Goal: Transaction & Acquisition: Subscribe to service/newsletter

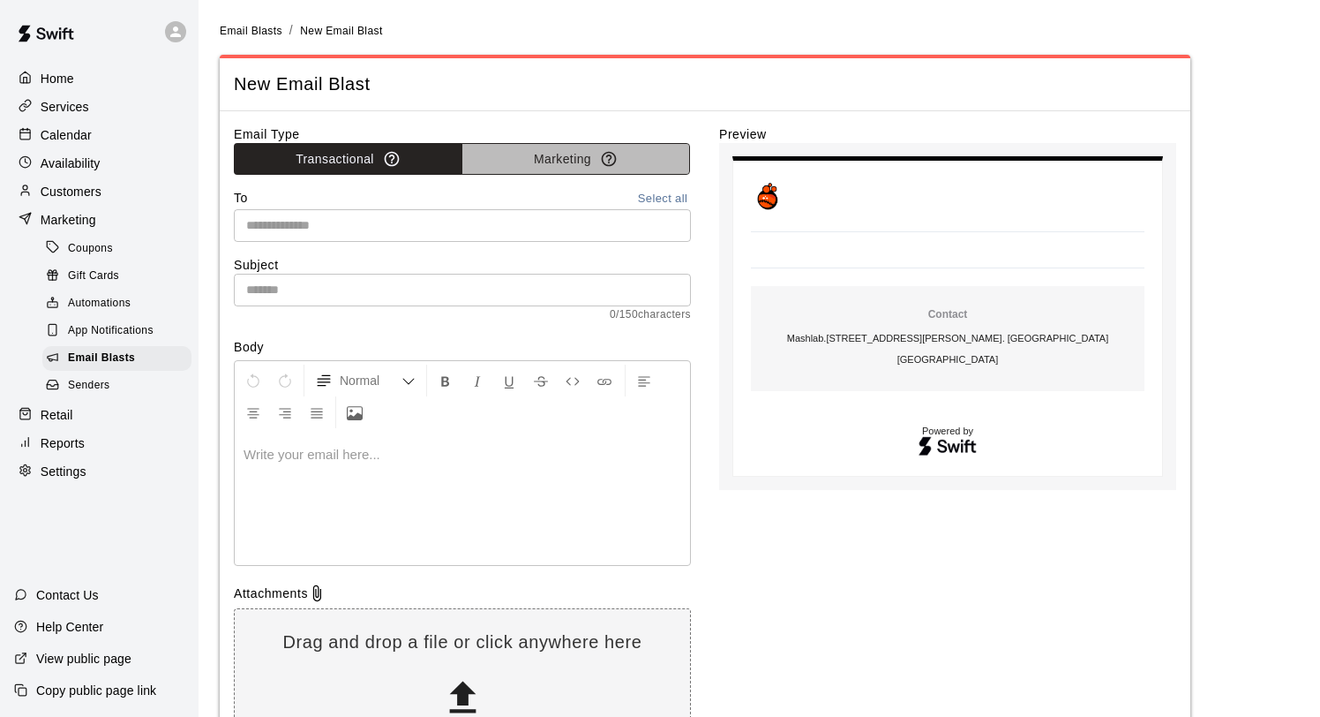
click at [522, 165] on button "Marketing" at bounding box center [576, 159] width 229 height 33
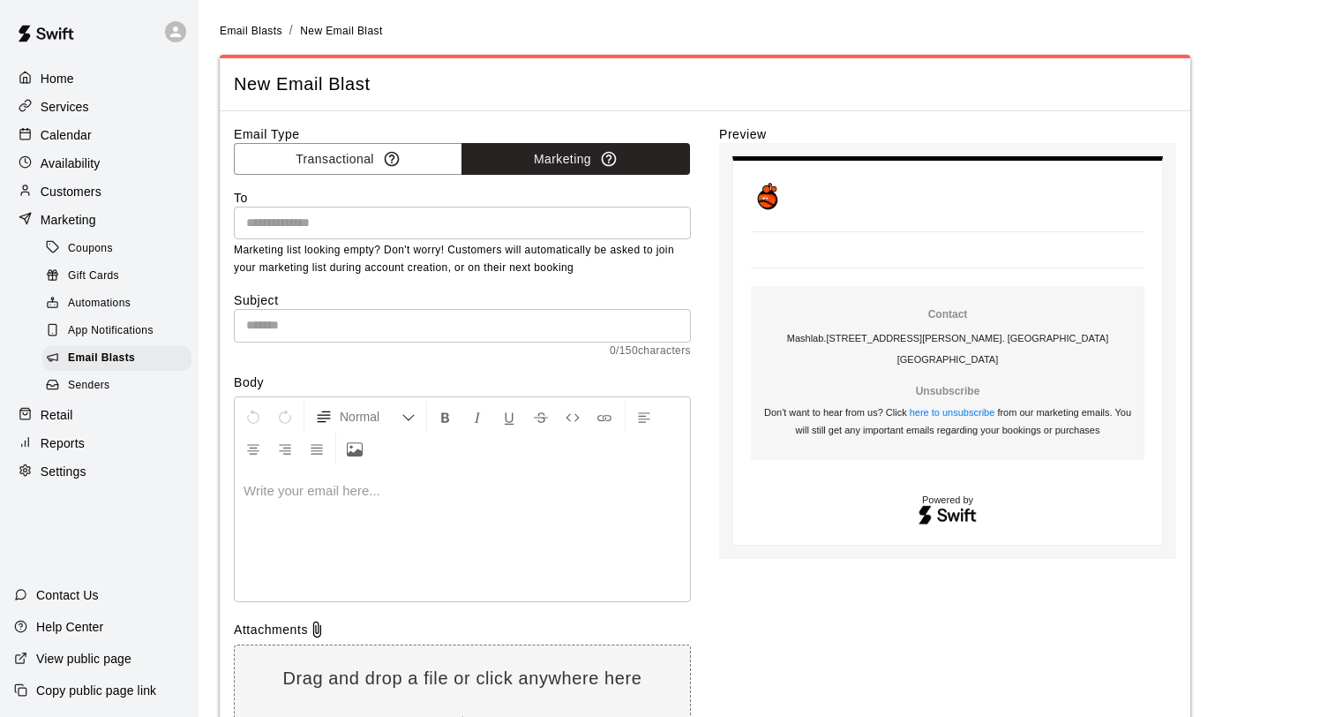
click at [357, 332] on input "text" at bounding box center [462, 325] width 457 height 33
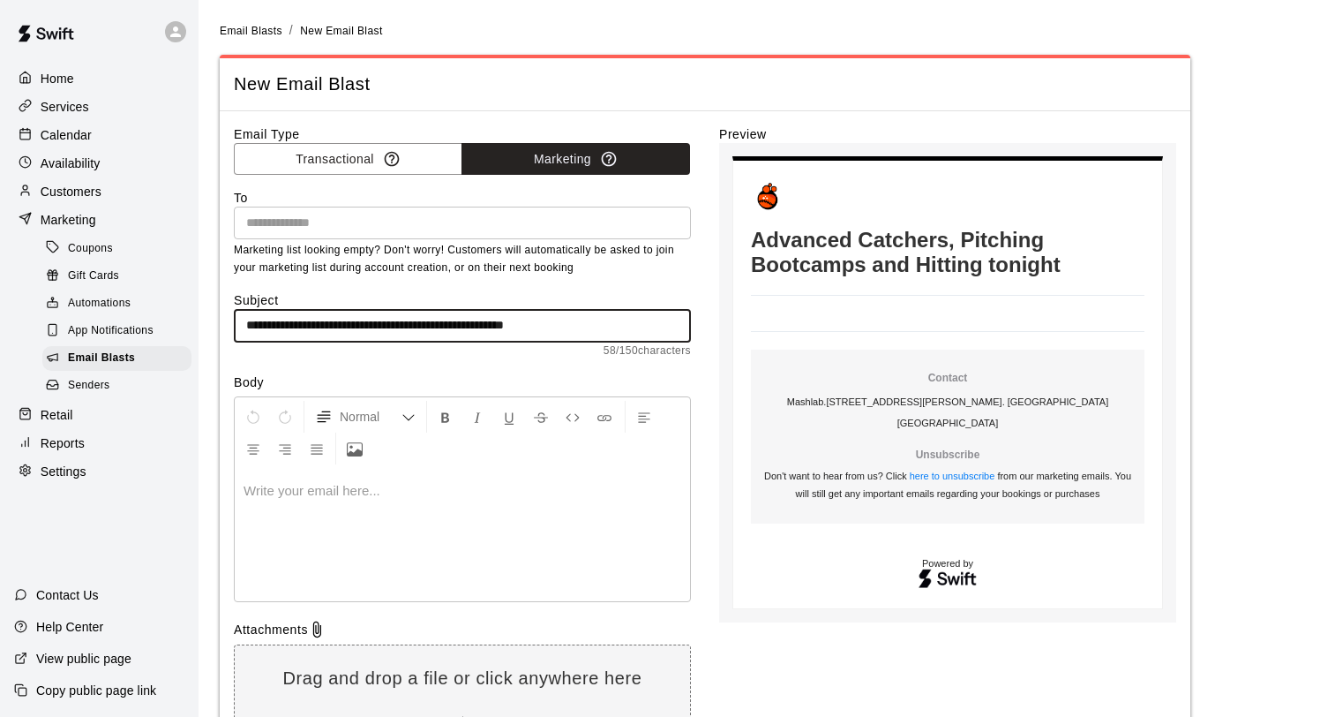
type input "**********"
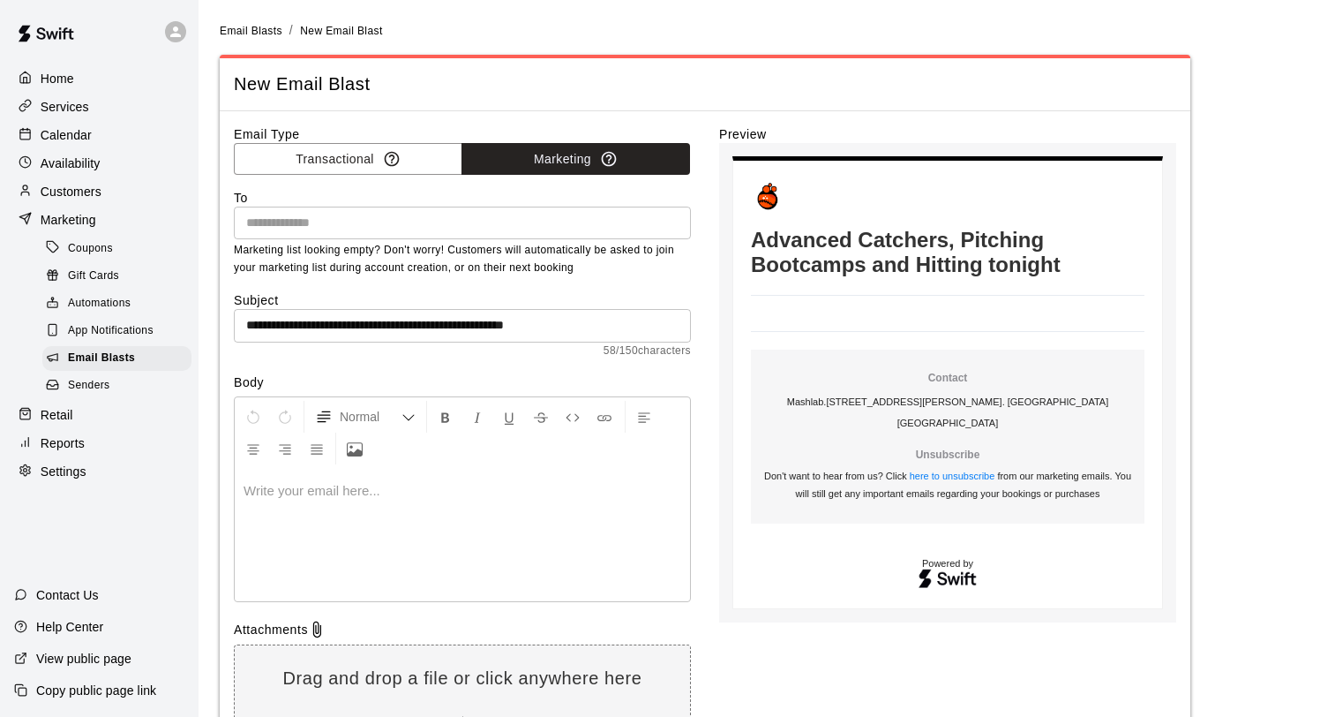
click at [289, 522] on div at bounding box center [462, 535] width 455 height 132
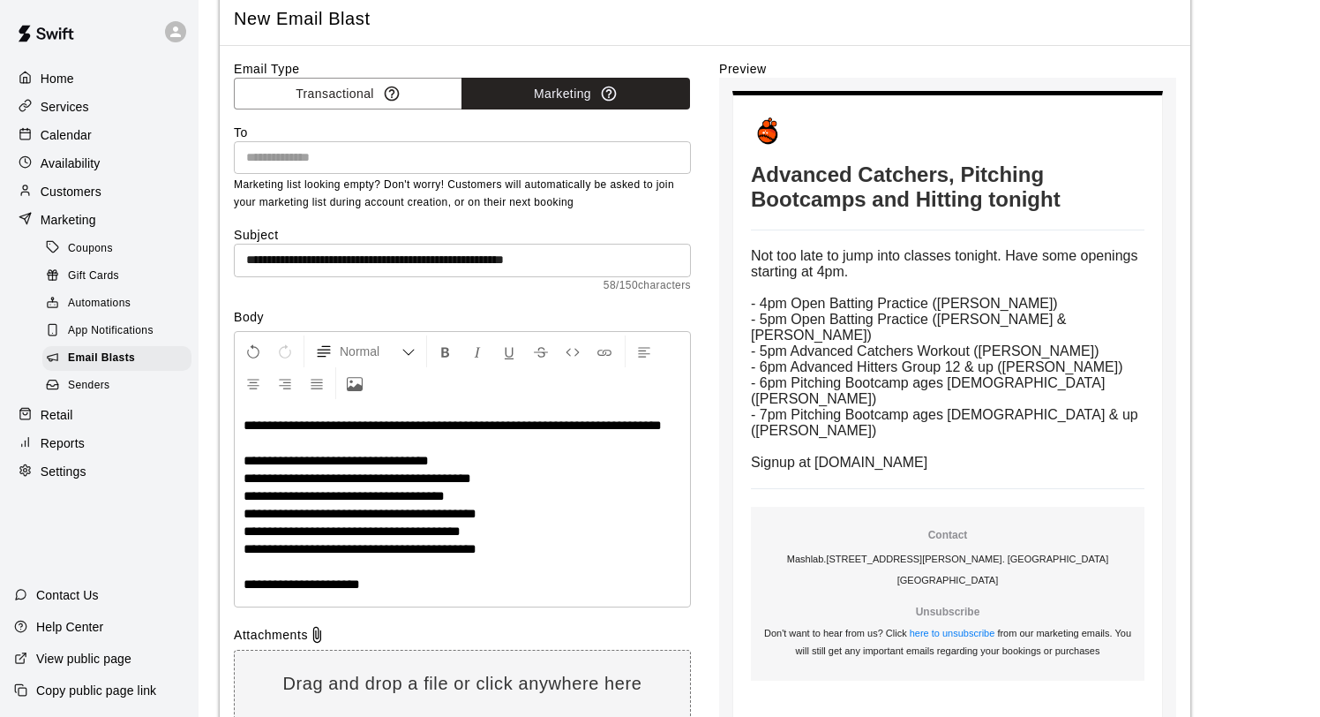
scroll to position [75, 0]
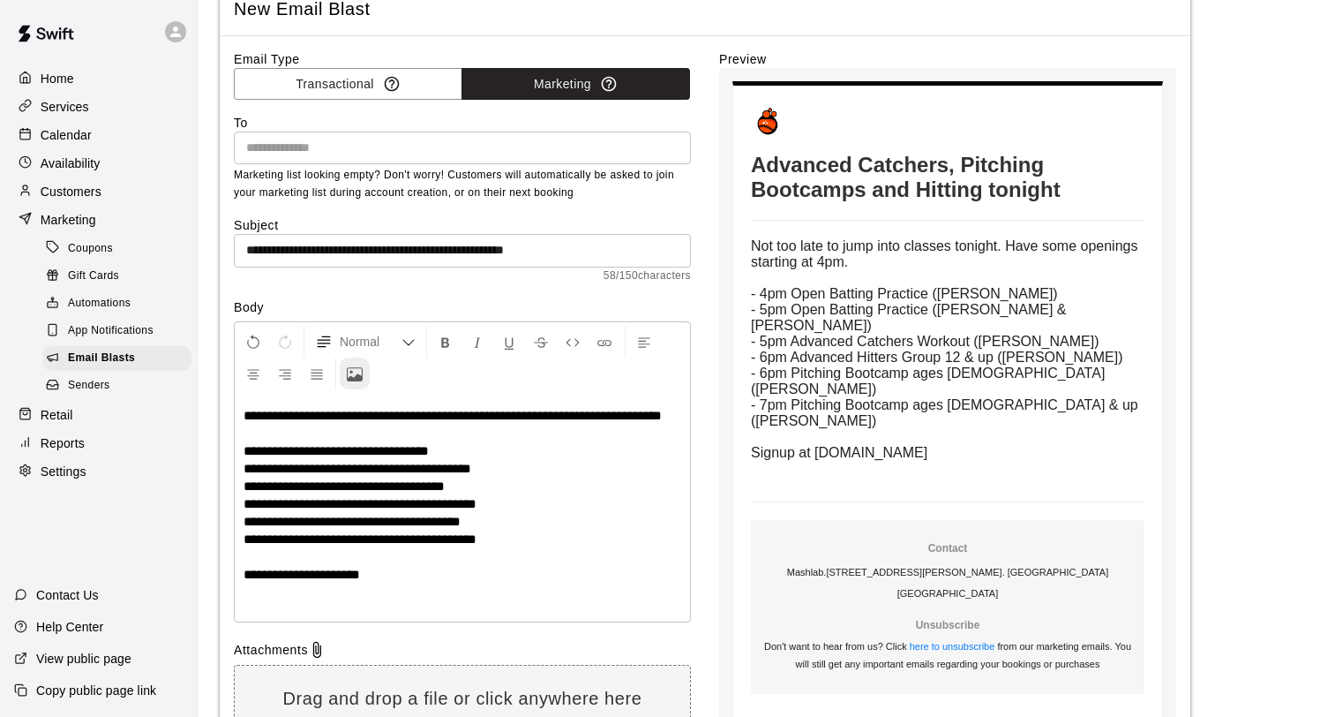
click at [353, 379] on icon "Upload Image" at bounding box center [355, 374] width 16 height 16
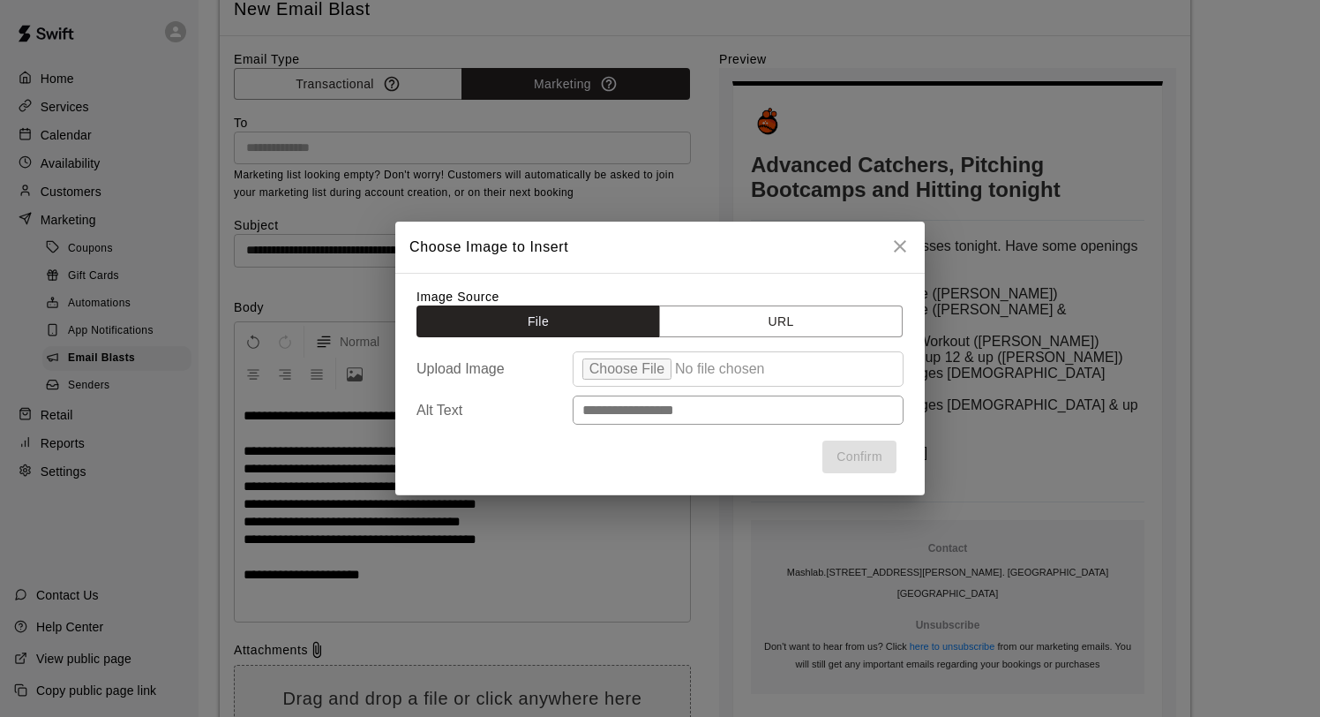
click at [649, 377] on input "file" at bounding box center [738, 368] width 331 height 35
type input "**********"
click at [867, 460] on button "Confirm" at bounding box center [859, 456] width 74 height 33
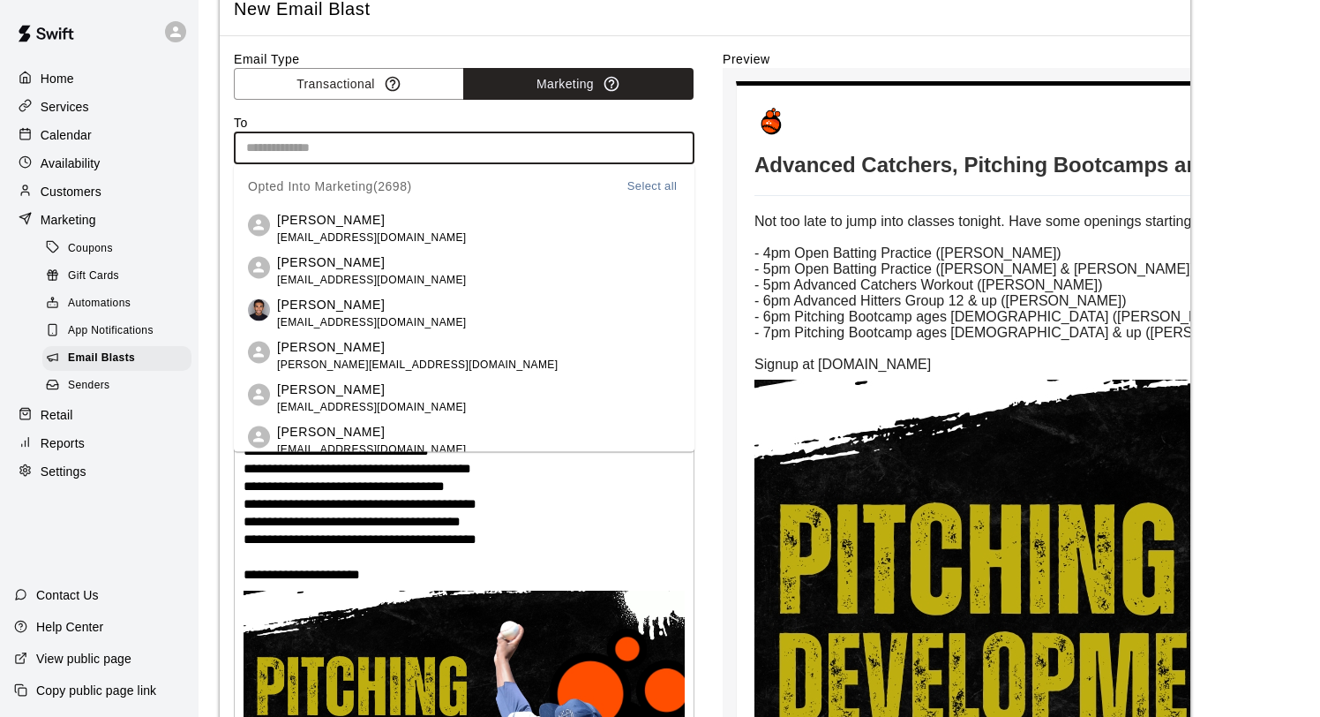
click at [414, 147] on input "text" at bounding box center [462, 148] width 447 height 22
click at [642, 183] on button "Select all" at bounding box center [652, 186] width 56 height 20
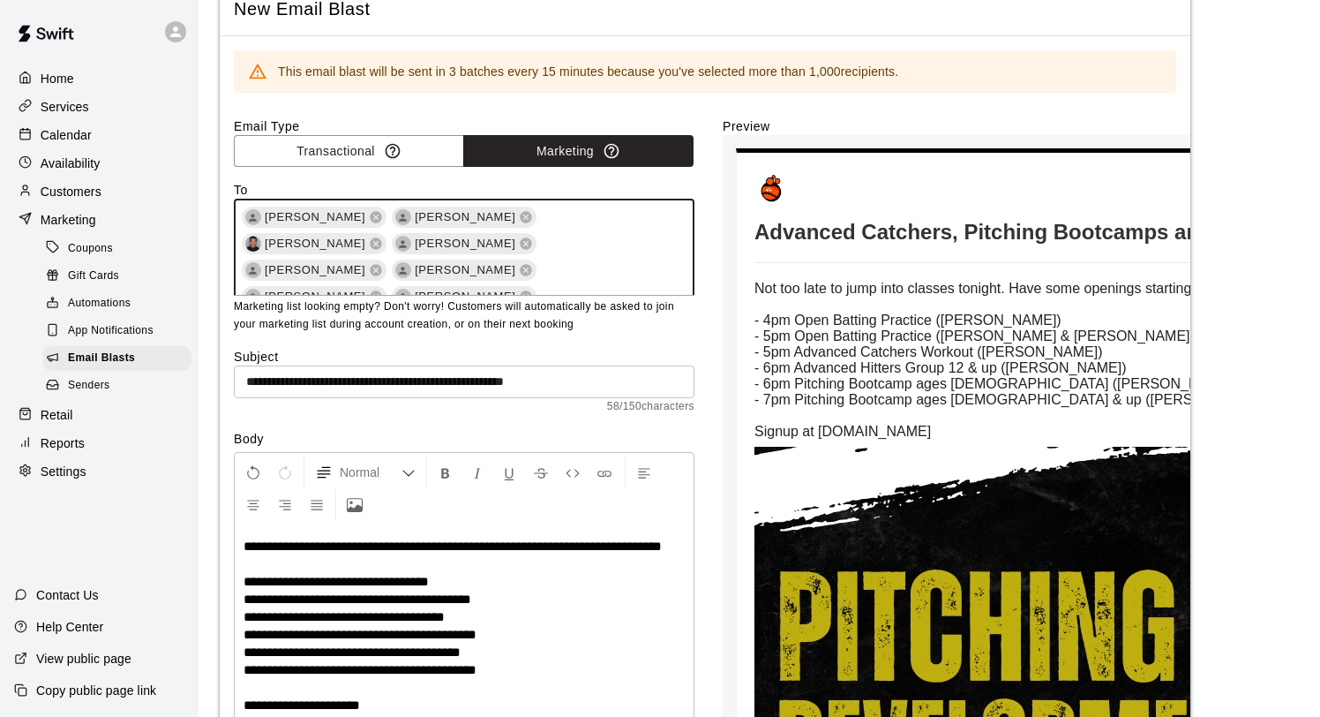
scroll to position [24403, 0]
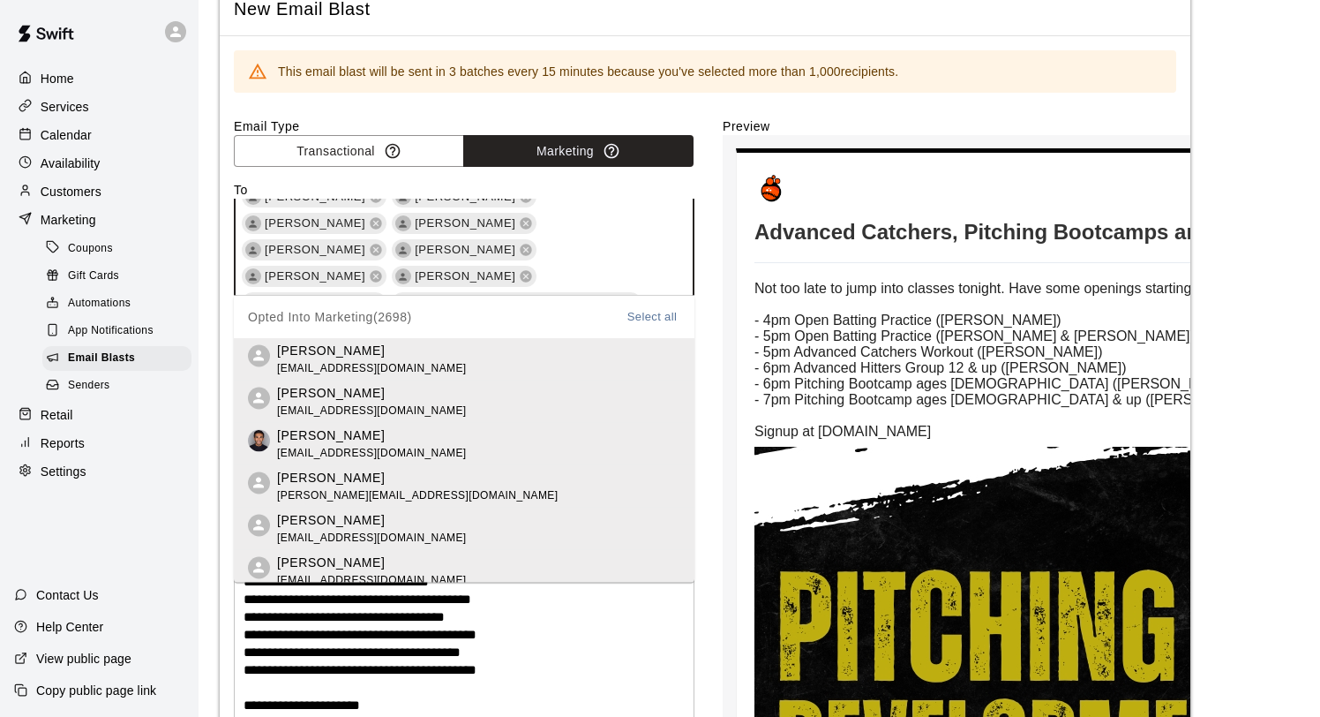
click at [1250, 364] on main "Email Blasts / New Email Blast New Email Blast This email blast will be sent in…" at bounding box center [759, 727] width 1079 height 1562
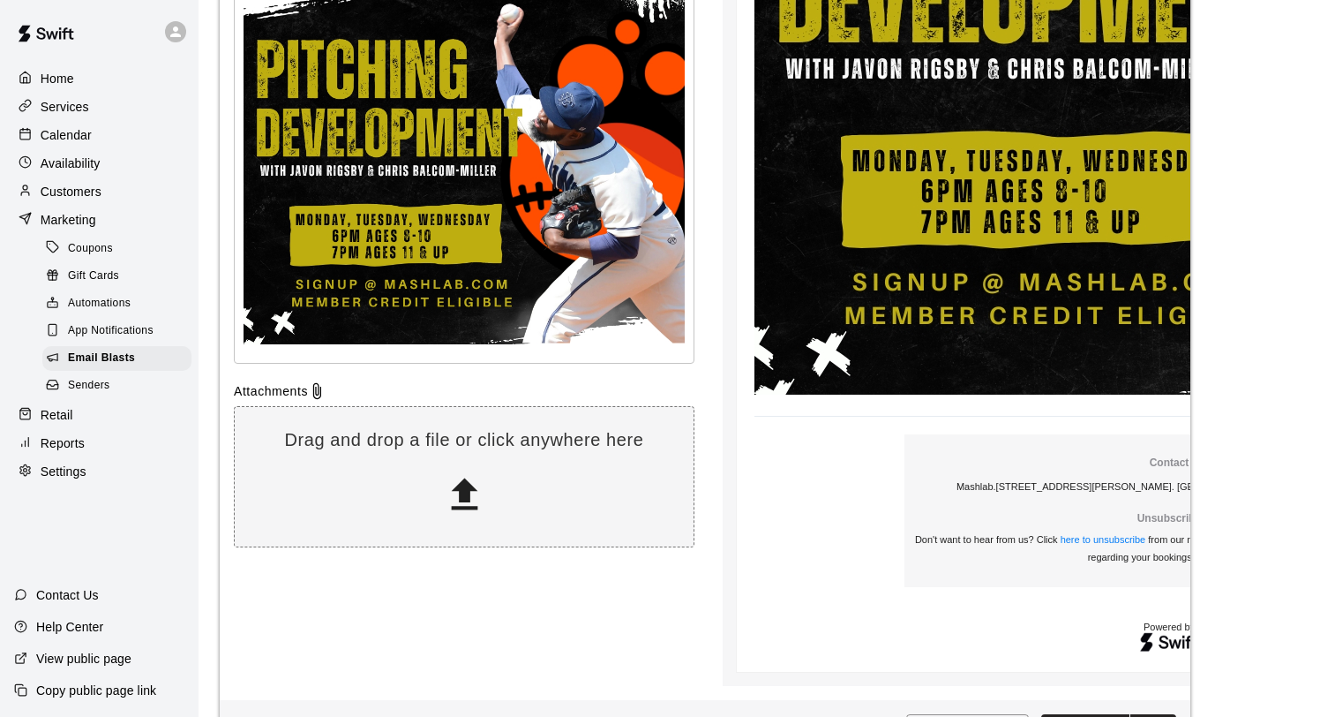
scroll to position [896, 0]
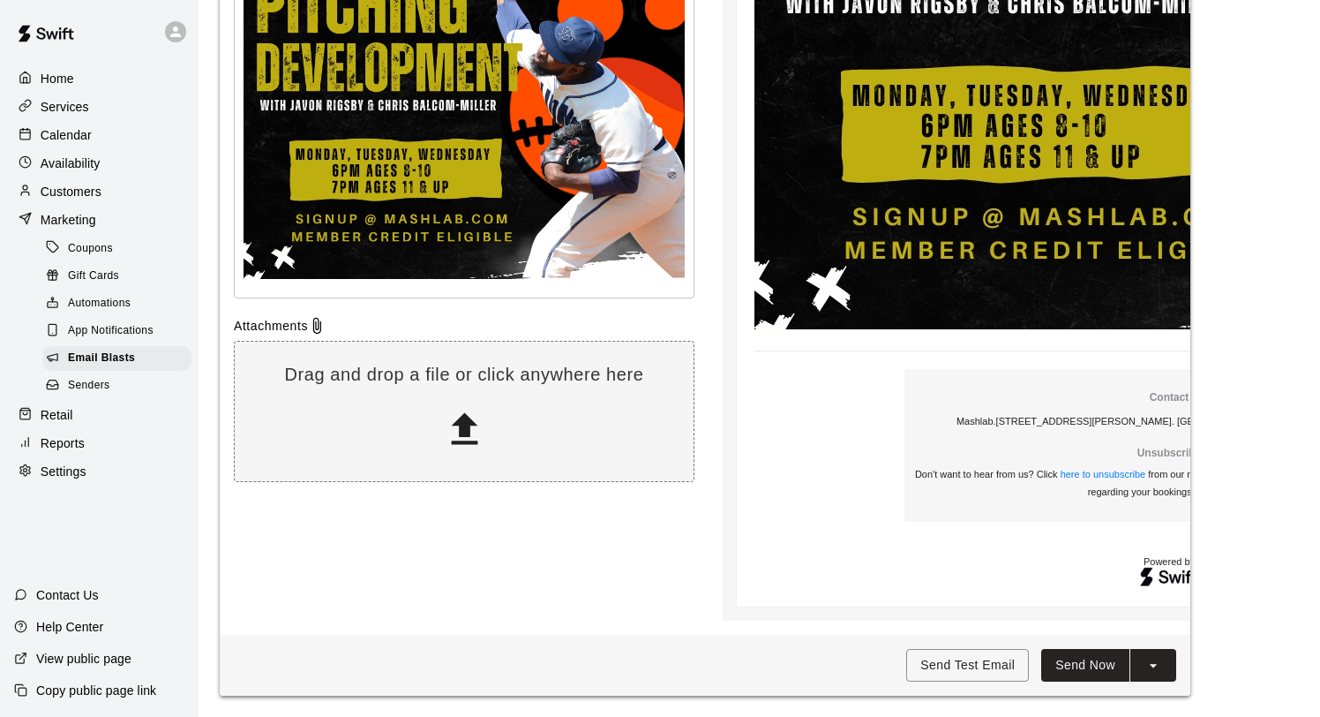
click at [1089, 664] on button "Send Now" at bounding box center [1085, 665] width 88 height 33
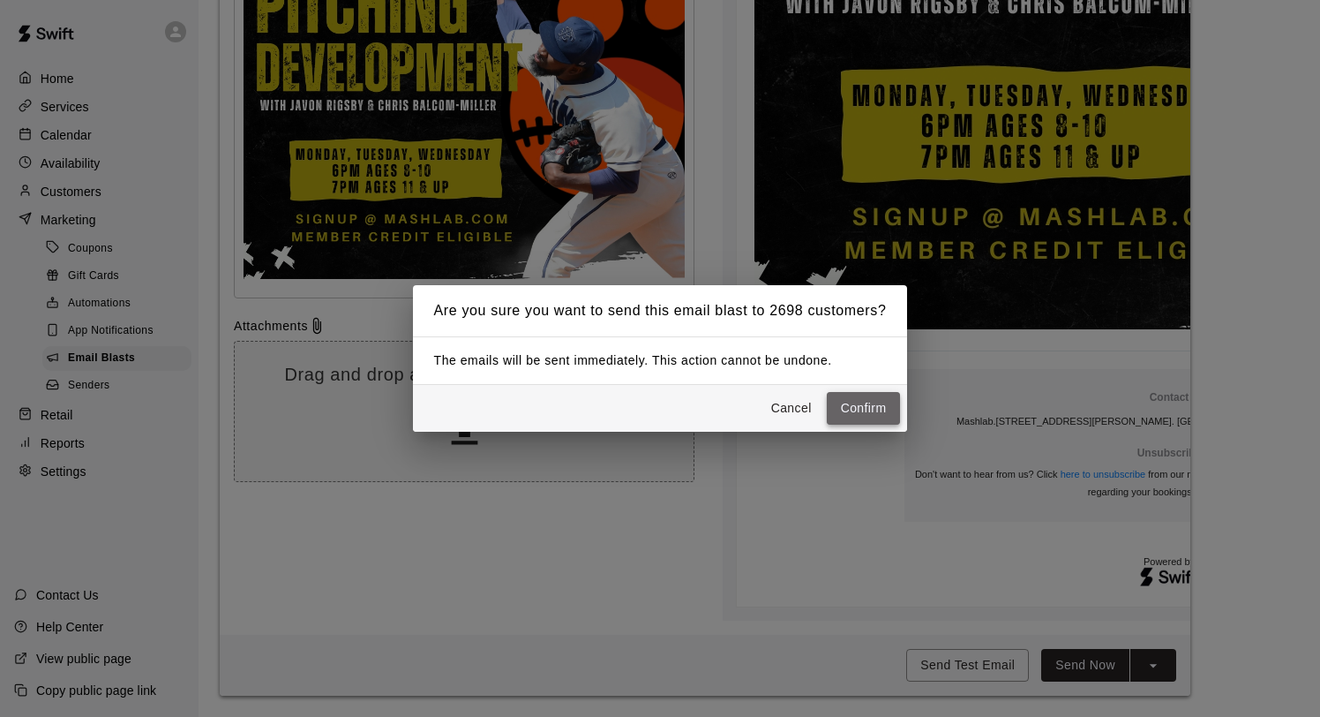
click at [845, 402] on button "Confirm" at bounding box center [864, 408] width 74 height 33
